Goal: Information Seeking & Learning: Check status

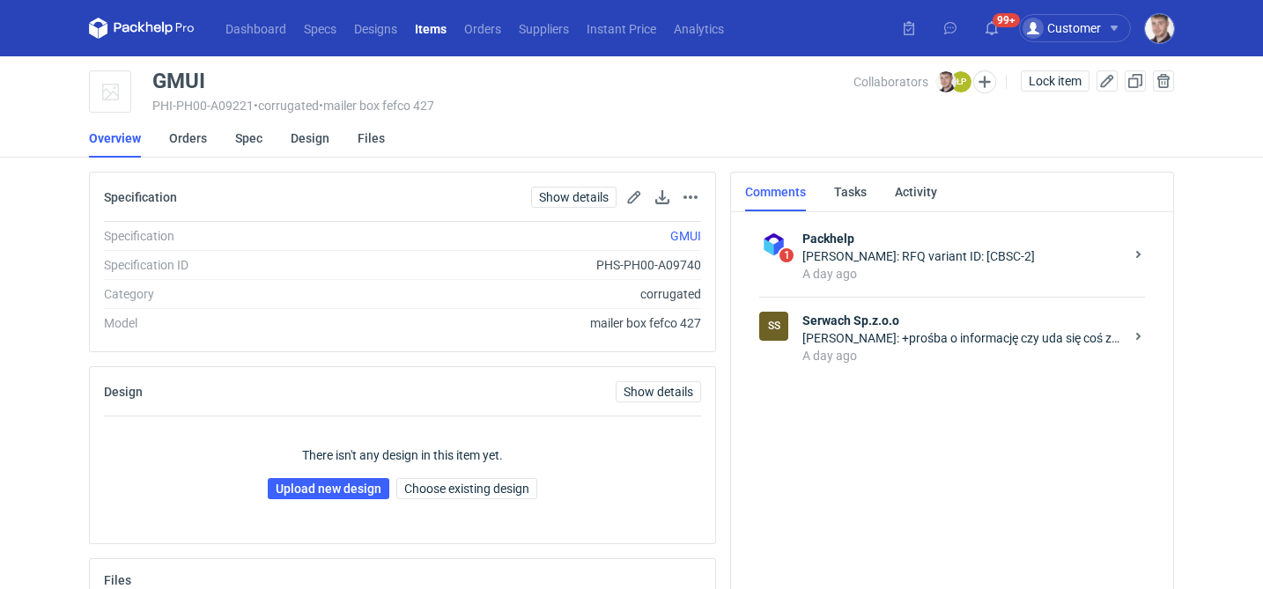
click at [952, 346] on div "[PERSON_NAME]: +prośba o informację czy uda się coś zejść w dół z cen z tej pie…" at bounding box center [962, 338] width 321 height 18
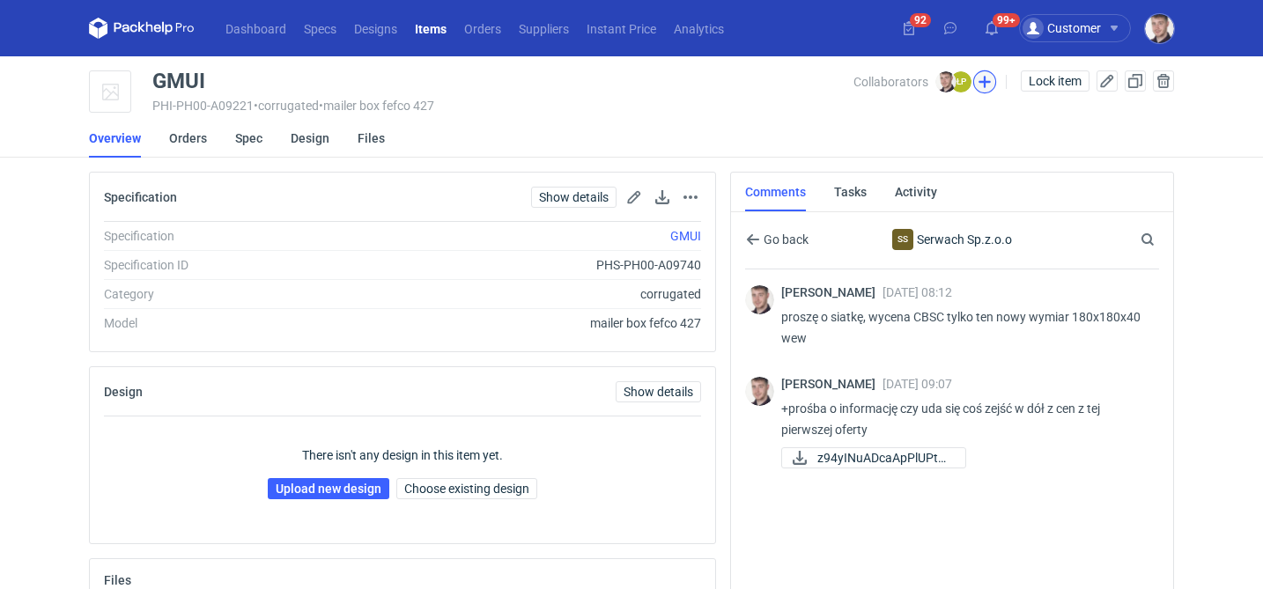
click at [983, 85] on button "button" at bounding box center [984, 81] width 23 height 23
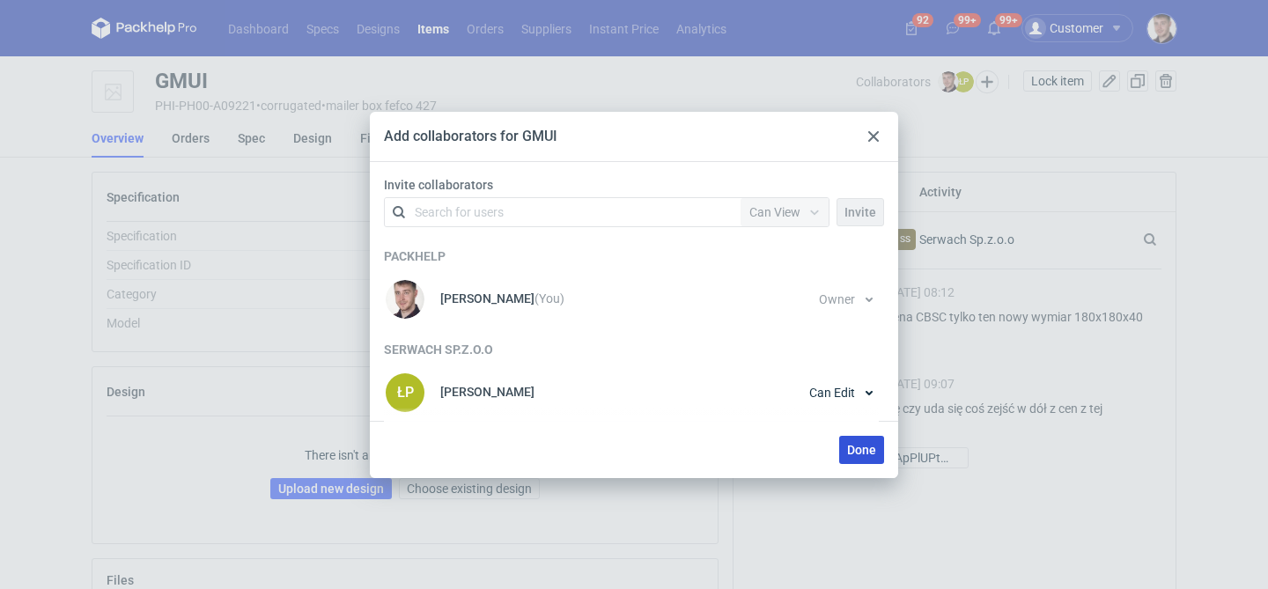
click at [855, 444] on span "Done" at bounding box center [861, 450] width 29 height 12
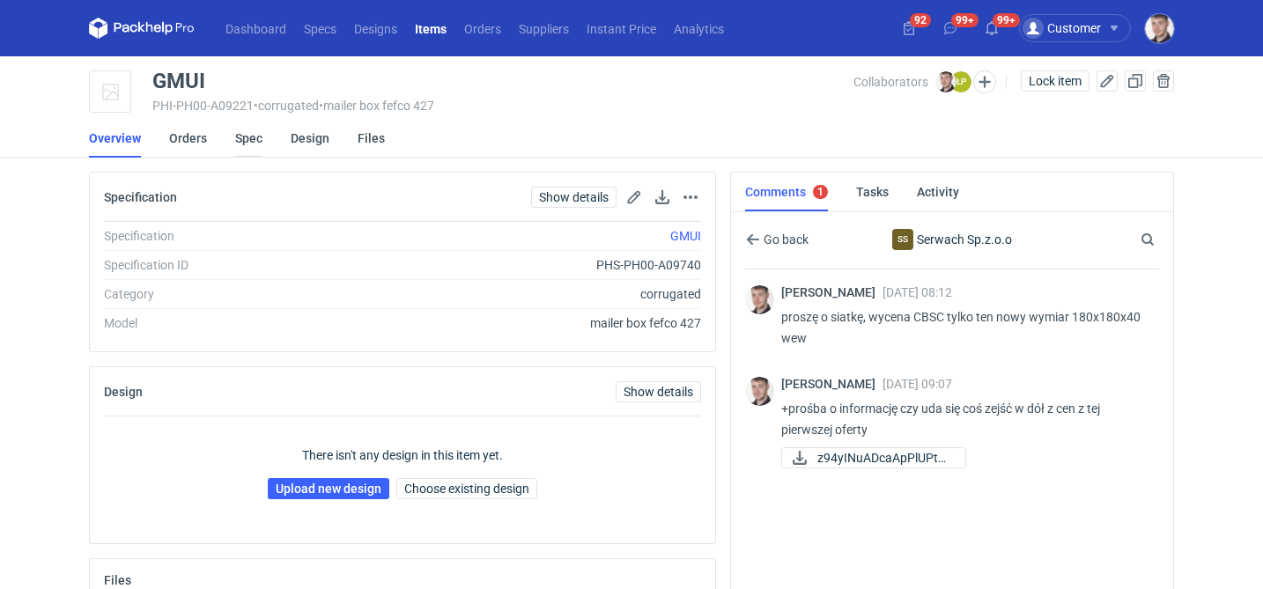
click at [257, 146] on link "Spec" at bounding box center [248, 138] width 27 height 39
